Goal: Communication & Community: Connect with others

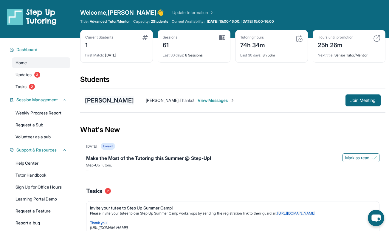
click at [125, 104] on div "[PERSON_NAME]" at bounding box center [109, 100] width 49 height 8
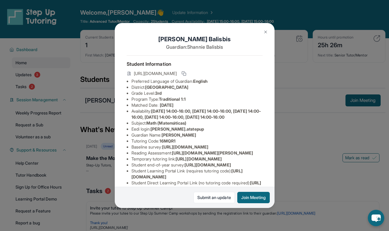
drag, startPoint x: 154, startPoint y: 135, endPoint x: 217, endPoint y: 134, distance: 63.3
click at [217, 132] on li "Eedi login : [PERSON_NAME].atstepup" at bounding box center [197, 129] width 131 height 6
copy li "[PERSON_NAME].atstepup"
click at [159, 131] on span "[PERSON_NAME].atstepup" at bounding box center [177, 128] width 53 height 5
drag, startPoint x: 153, startPoint y: 135, endPoint x: 224, endPoint y: 135, distance: 71.0
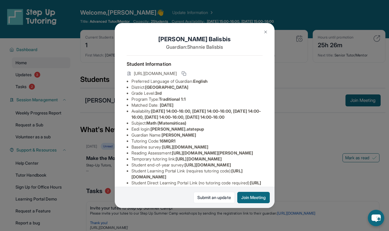
click at [224, 132] on li "Eedi login : [PERSON_NAME].atstepup" at bounding box center [197, 129] width 131 height 6
copy li "[PERSON_NAME].atstepup"
click at [265, 31] on img at bounding box center [265, 32] width 5 height 5
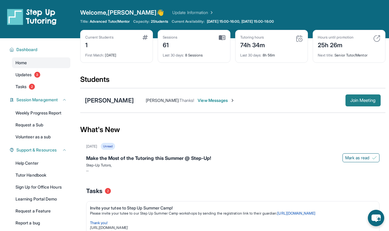
click at [351, 102] on span "Join Meeting" at bounding box center [364, 100] width 26 height 4
click at [134, 101] on div "[PERSON_NAME]" at bounding box center [109, 100] width 49 height 8
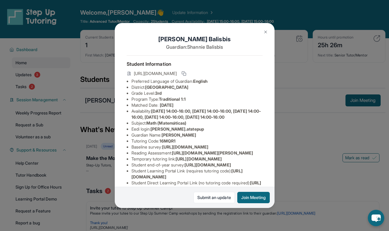
drag, startPoint x: 154, startPoint y: 136, endPoint x: 234, endPoint y: 136, distance: 80.3
click at [234, 132] on li "Eedi login : [PERSON_NAME].atstepup" at bounding box center [197, 129] width 131 height 6
copy li "[PERSON_NAME].atstepup"
click at [335, 17] on div "[PERSON_NAME] Guardian: [PERSON_NAME] Student Information [URL][DOMAIN_NAME] Pr…" at bounding box center [194, 115] width 389 height 231
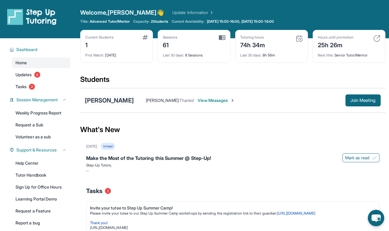
click at [130, 102] on div "[PERSON_NAME]" at bounding box center [109, 100] width 49 height 8
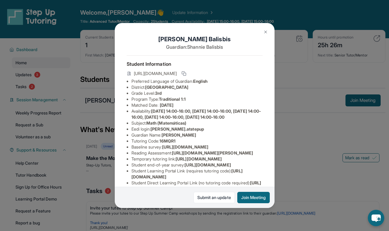
click at [266, 32] on img at bounding box center [265, 32] width 5 height 5
